Goal: Task Accomplishment & Management: Use online tool/utility

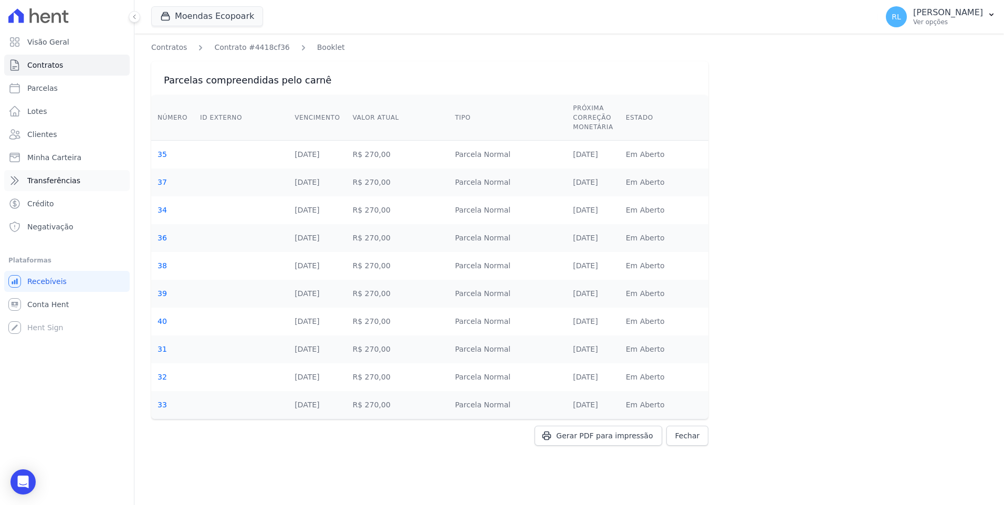
click at [50, 178] on span "Transferências" at bounding box center [53, 180] width 53 height 11
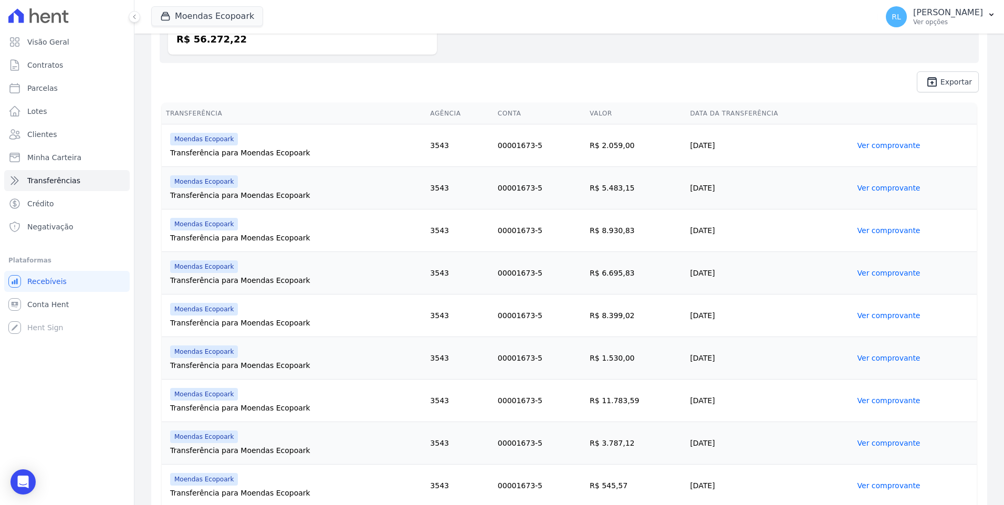
scroll to position [357, 0]
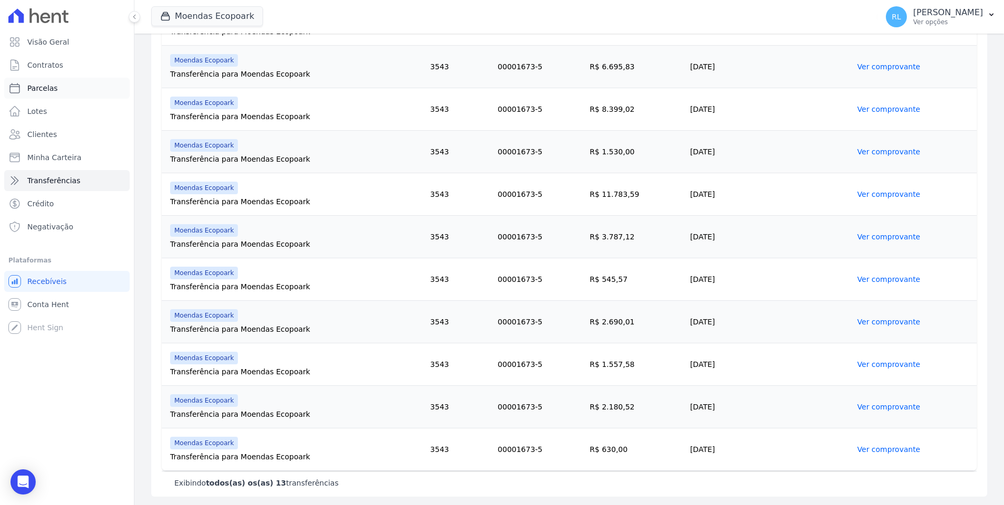
click at [56, 86] on link "Parcelas" at bounding box center [67, 88] width 126 height 21
select select
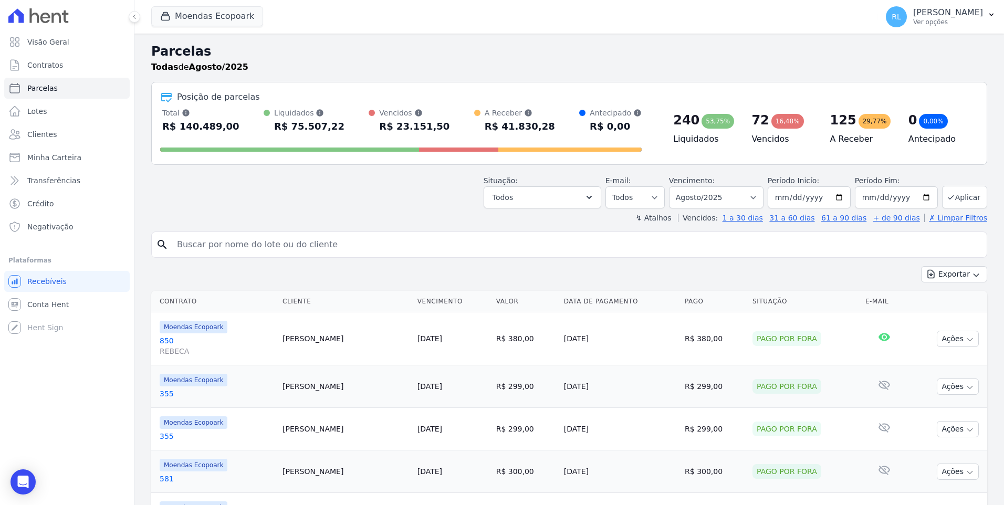
click at [263, 243] on input "search" at bounding box center [577, 244] width 812 height 21
type input "ALANA"
select select
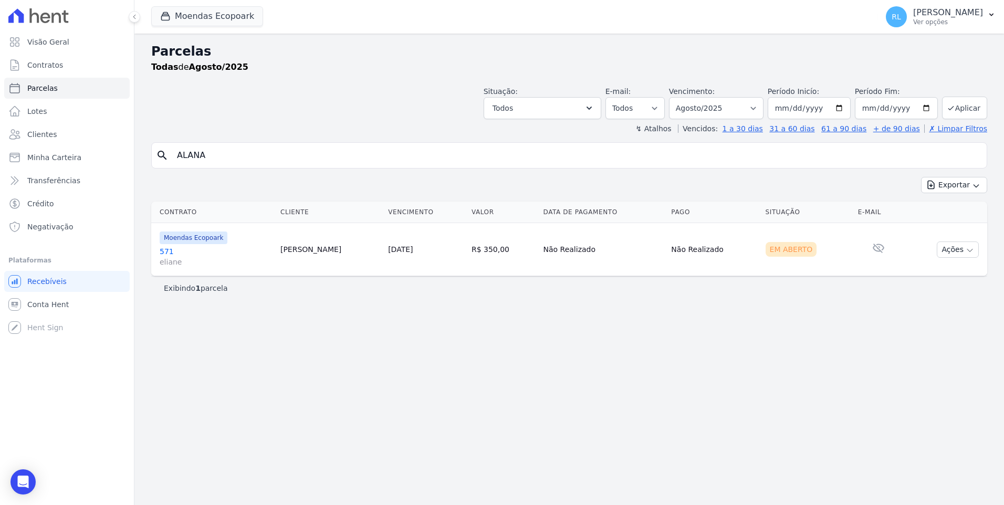
click at [176, 250] on link "571 eliane" at bounding box center [216, 256] width 112 height 21
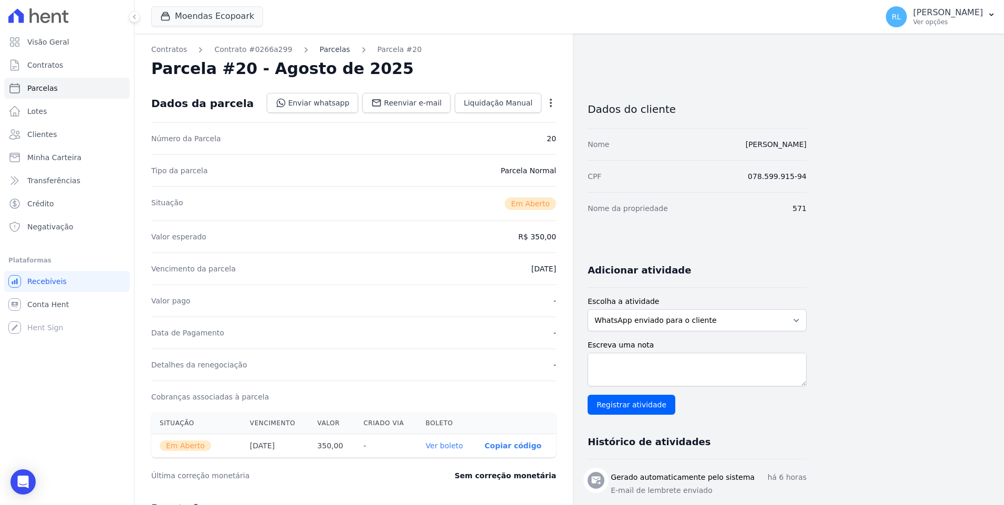
click at [320, 51] on link "Parcelas" at bounding box center [335, 49] width 30 height 11
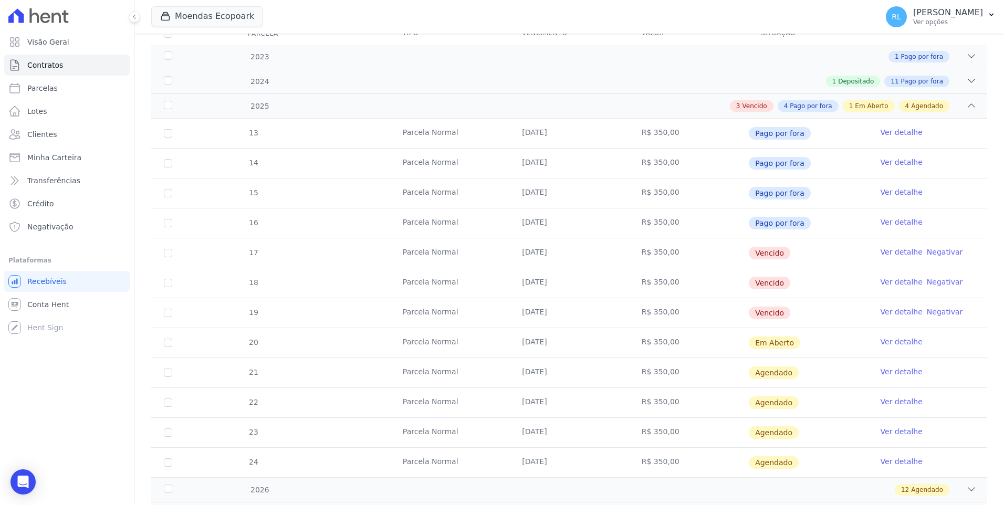
scroll to position [158, 0]
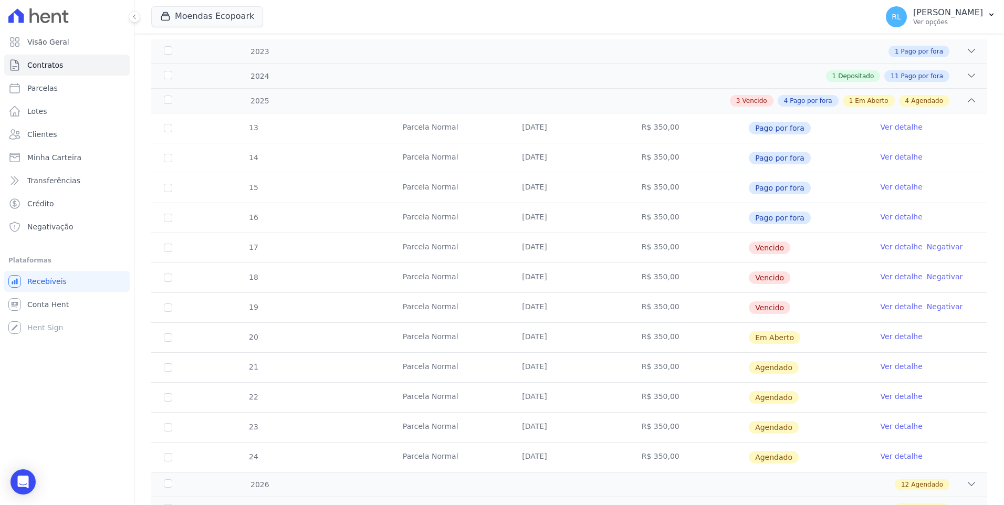
click at [883, 244] on link "Ver detalhe" at bounding box center [902, 247] width 42 height 11
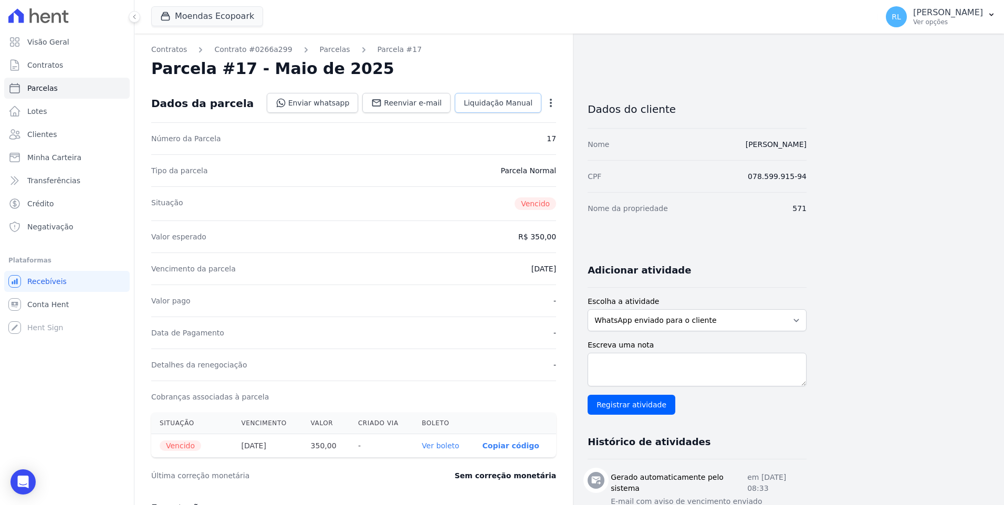
click at [495, 96] on link "Liquidação Manual" at bounding box center [498, 103] width 87 height 20
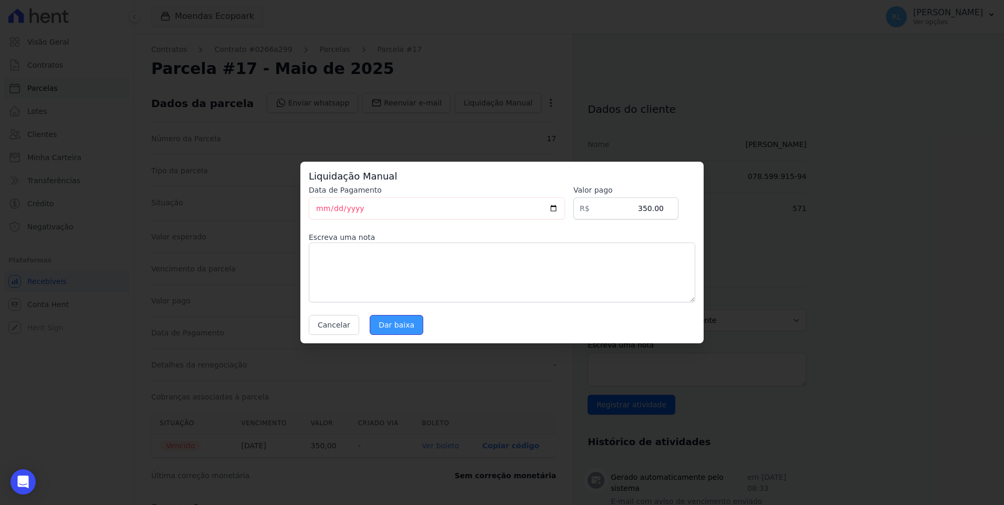
click at [397, 324] on input "Dar baixa" at bounding box center [397, 325] width 54 height 20
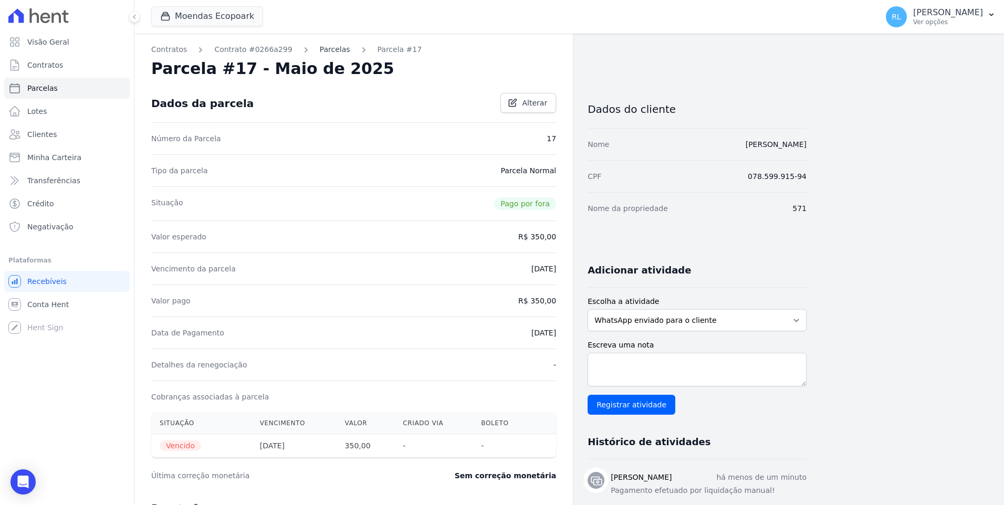
click at [322, 49] on link "Parcelas" at bounding box center [335, 49] width 30 height 11
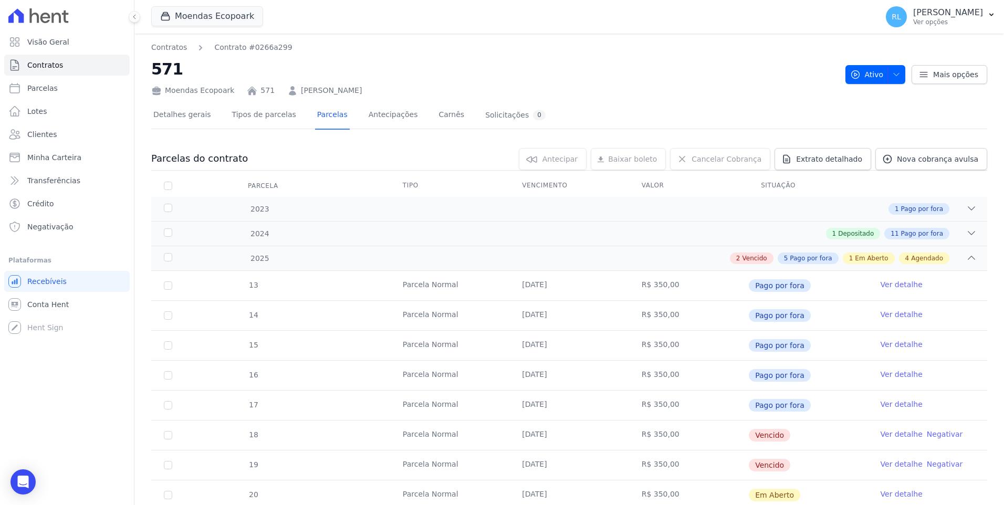
click at [901, 435] on link "Ver detalhe" at bounding box center [902, 434] width 42 height 11
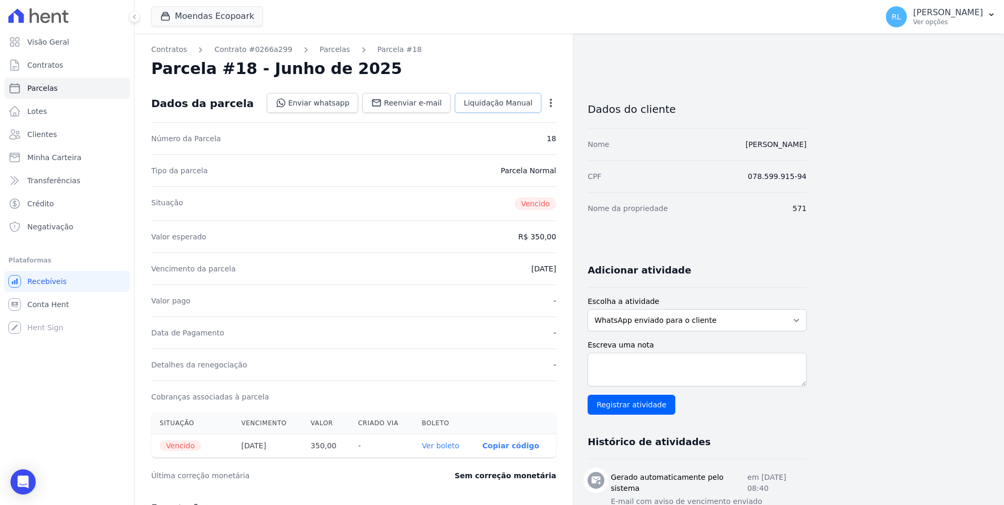
click at [533, 109] on link "Liquidação Manual" at bounding box center [498, 103] width 87 height 20
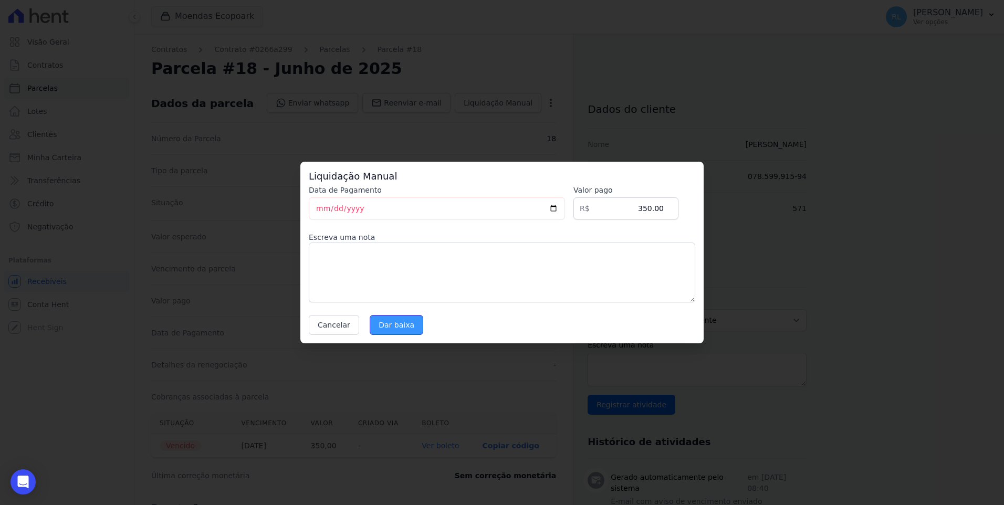
click at [409, 324] on input "Dar baixa" at bounding box center [397, 325] width 54 height 20
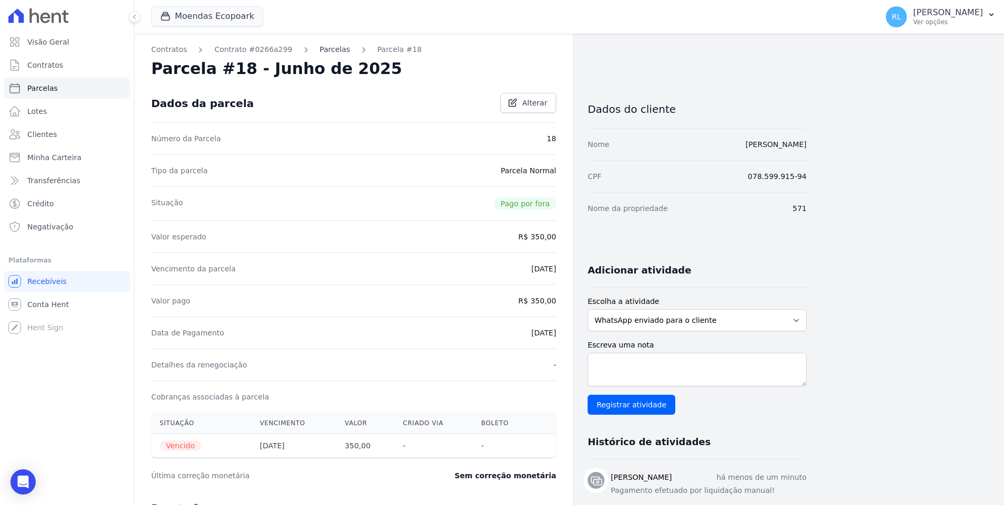
click at [323, 48] on link "Parcelas" at bounding box center [335, 49] width 30 height 11
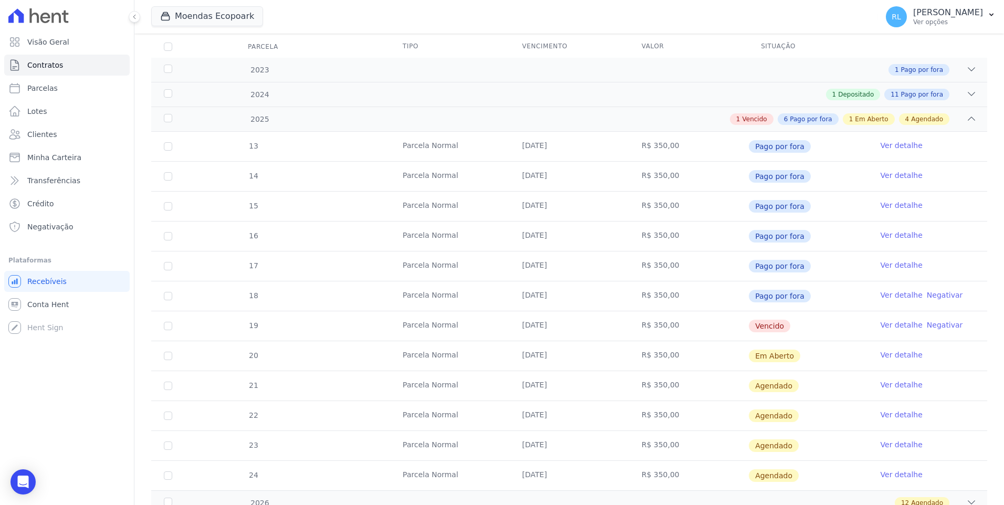
scroll to position [158, 0]
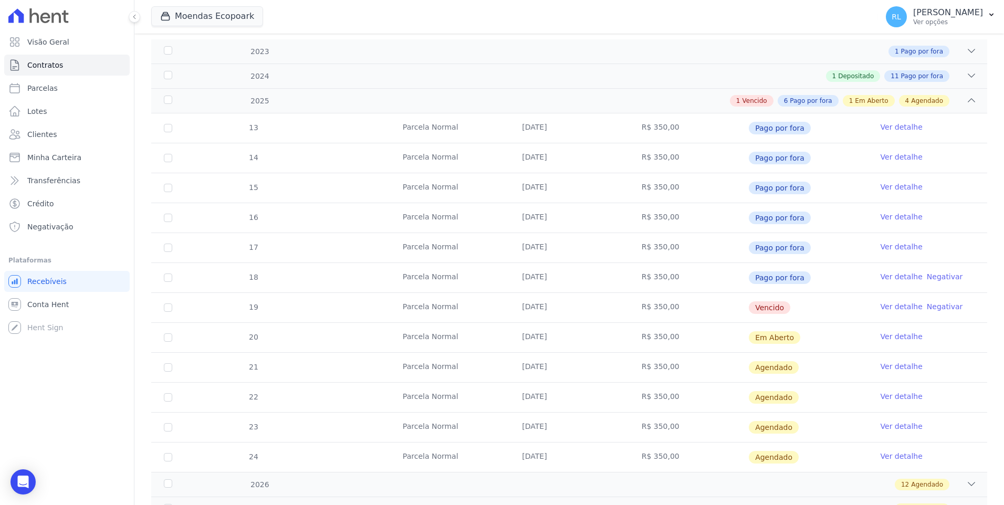
click at [889, 307] on link "Ver detalhe" at bounding box center [902, 307] width 42 height 11
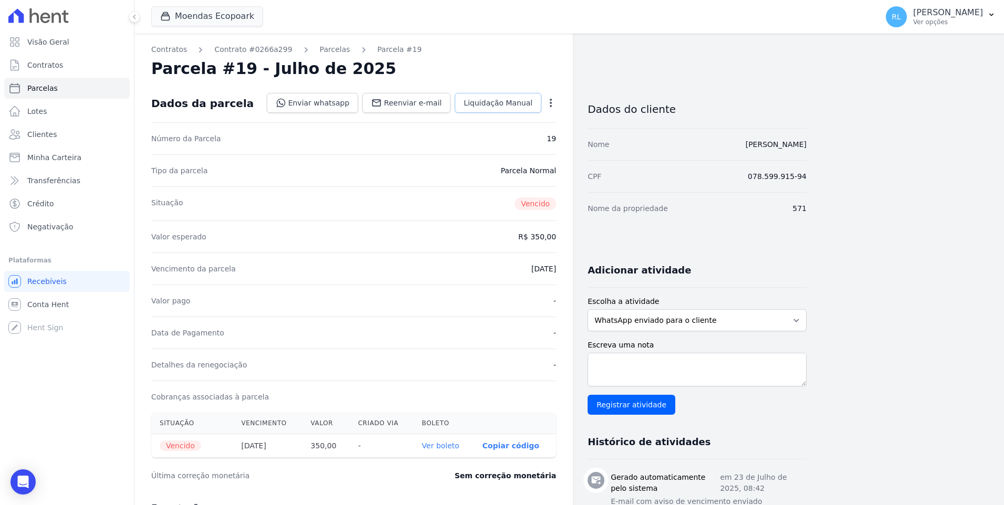
click at [483, 109] on link "Liquidação Manual" at bounding box center [498, 103] width 87 height 20
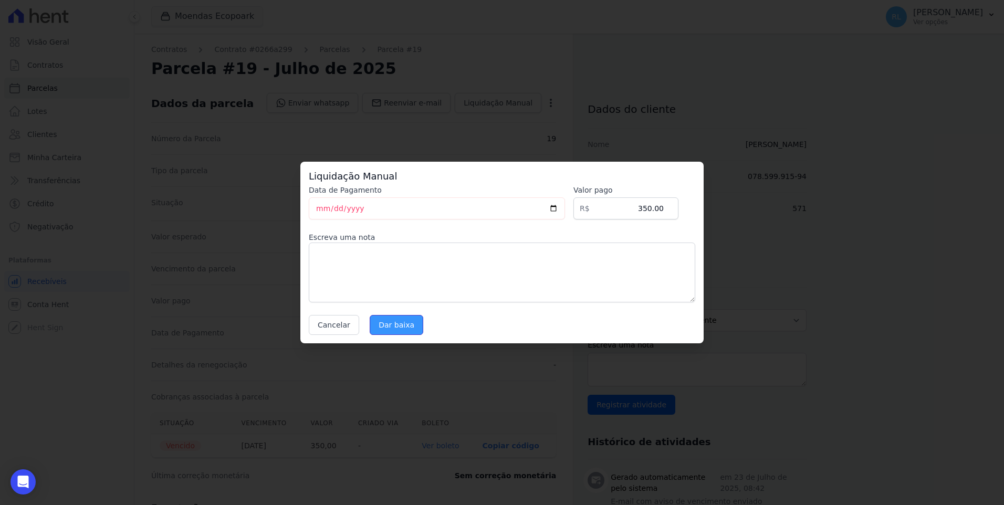
click at [406, 324] on input "Dar baixa" at bounding box center [397, 325] width 54 height 20
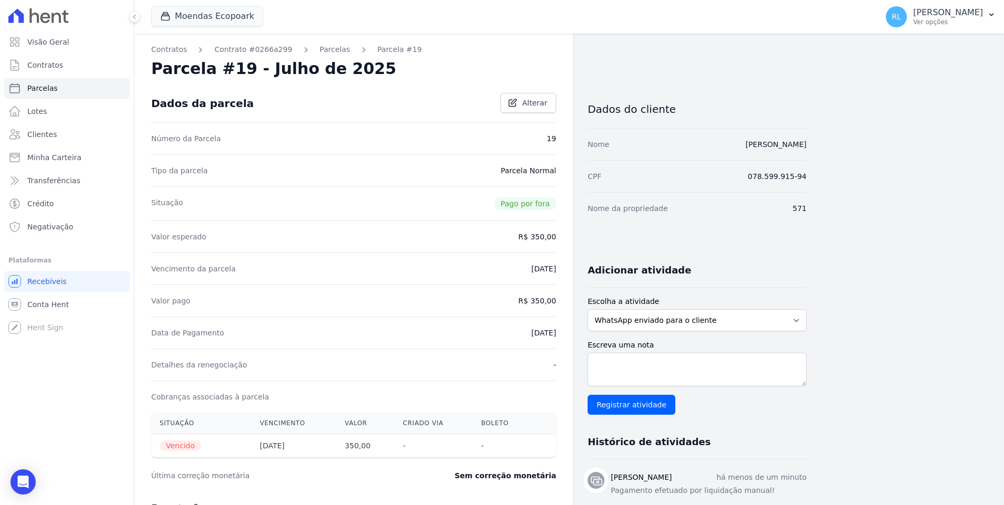
click at [325, 44] on div "Contratos Contrato #0266a299 [GEOGRAPHIC_DATA] Parcela #19 [GEOGRAPHIC_DATA] #1…" at bounding box center [353, 434] width 439 height 801
click at [325, 47] on link "Parcelas" at bounding box center [335, 49] width 30 height 11
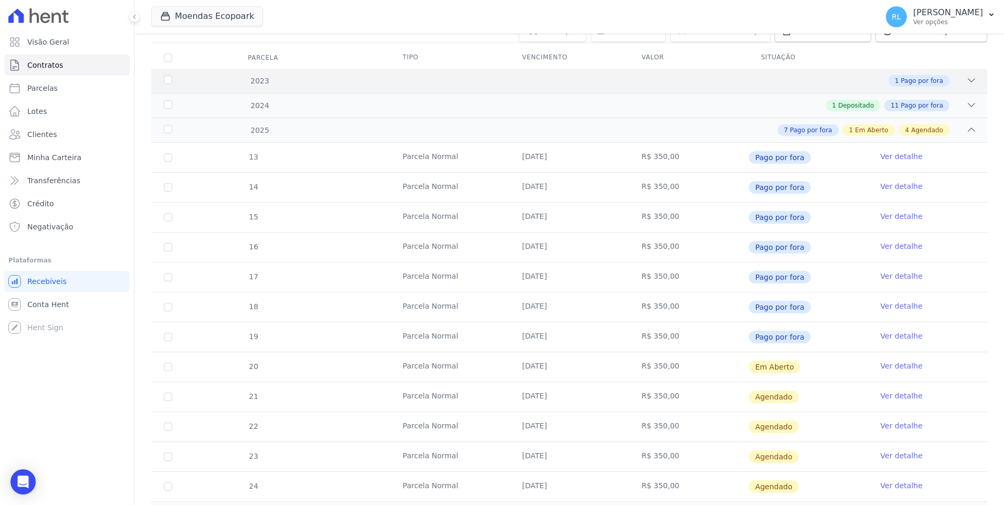
scroll to position [210, 0]
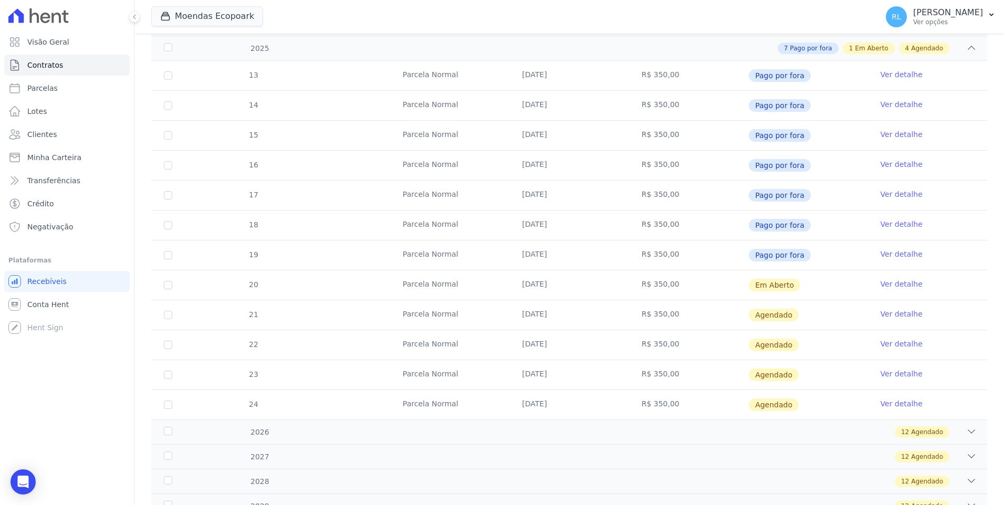
click at [894, 285] on link "Ver detalhe" at bounding box center [902, 284] width 42 height 11
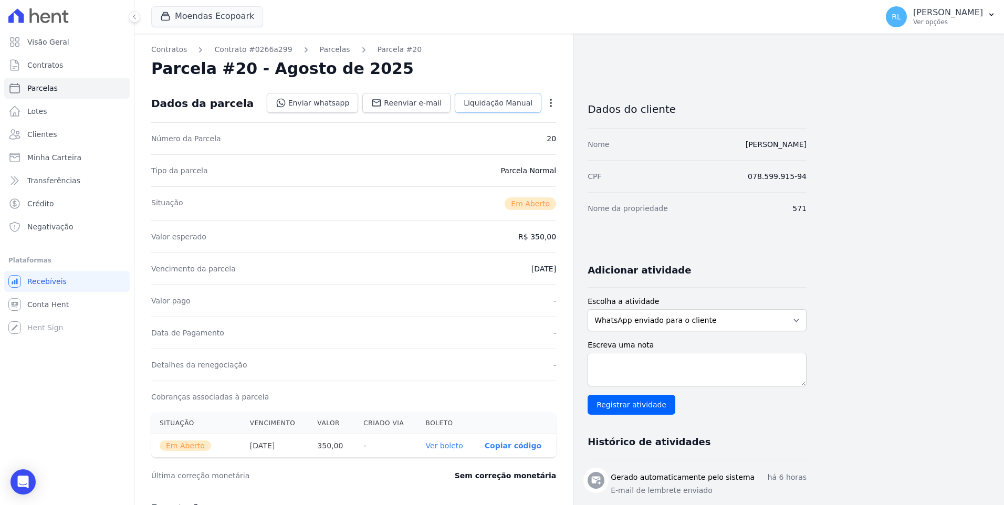
click at [483, 100] on span "Liquidação Manual" at bounding box center [498, 103] width 69 height 11
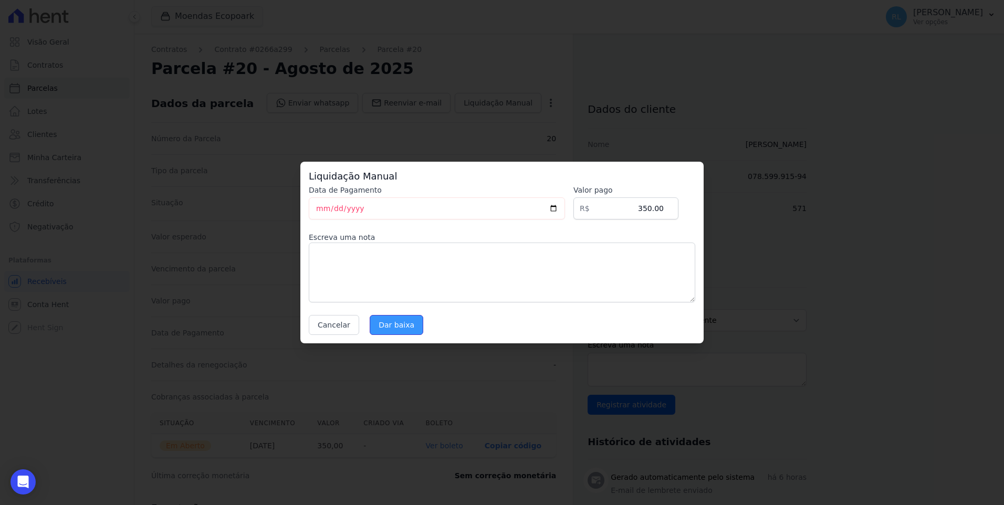
click at [384, 324] on input "Dar baixa" at bounding box center [397, 325] width 54 height 20
